Goal: Task Accomplishment & Management: Complete application form

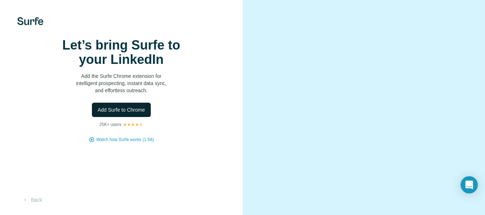
click at [125, 114] on span "Add Surfe to Chrome" at bounding box center [121, 109] width 47 height 7
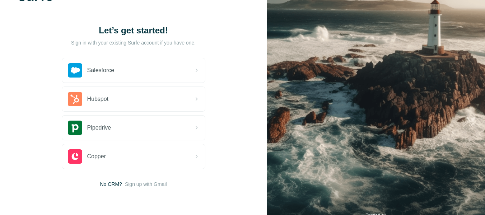
scroll to position [51, 0]
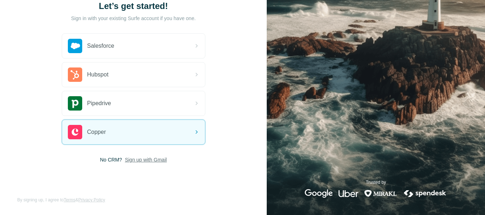
click at [147, 158] on span "Sign up with Gmail" at bounding box center [146, 159] width 42 height 7
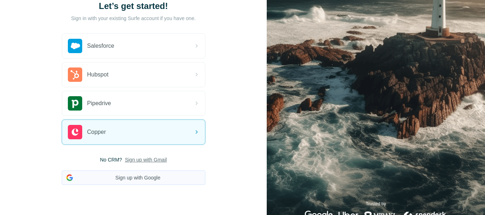
click at [116, 179] on button "Sign up with Google" at bounding box center [134, 178] width 144 height 14
